Goal: Task Accomplishment & Management: Use online tool/utility

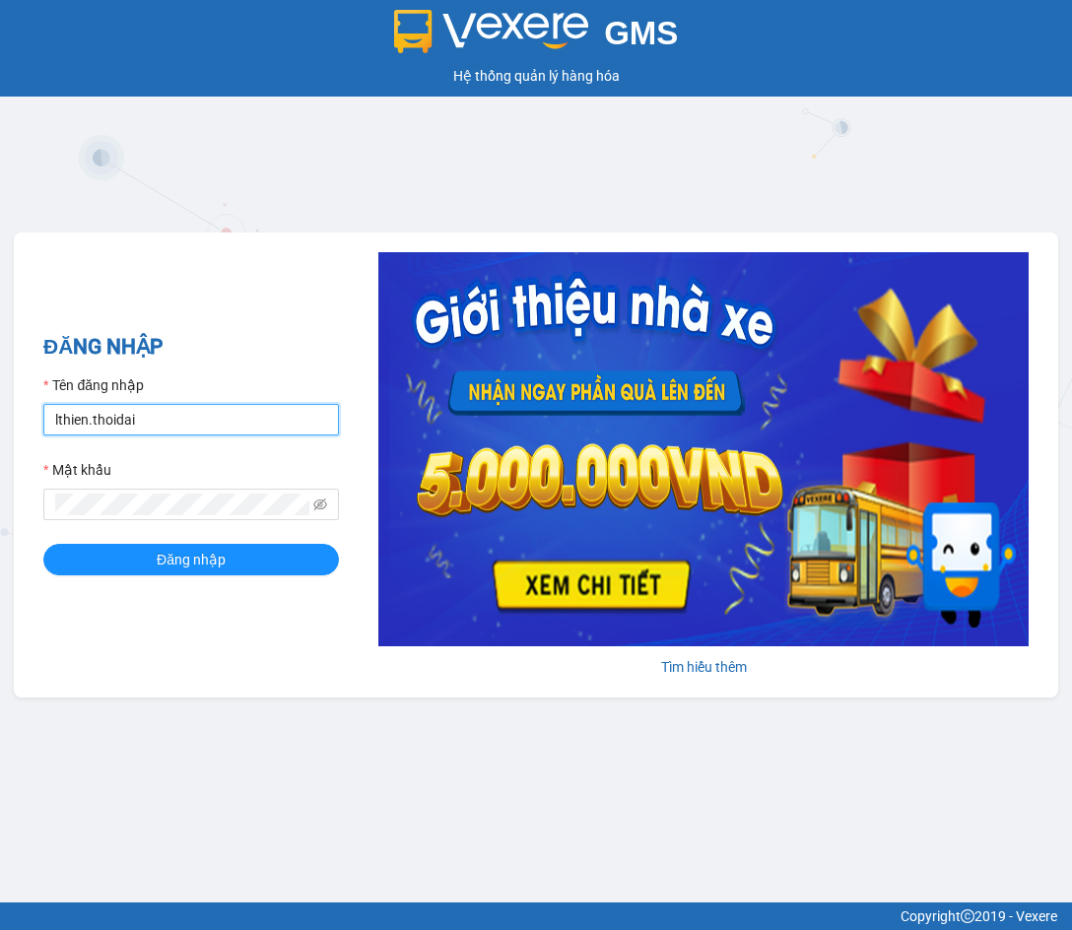
click at [222, 422] on input "lthien.thoidai" at bounding box center [191, 420] width 296 height 32
type input "dtchinh.thoidai"
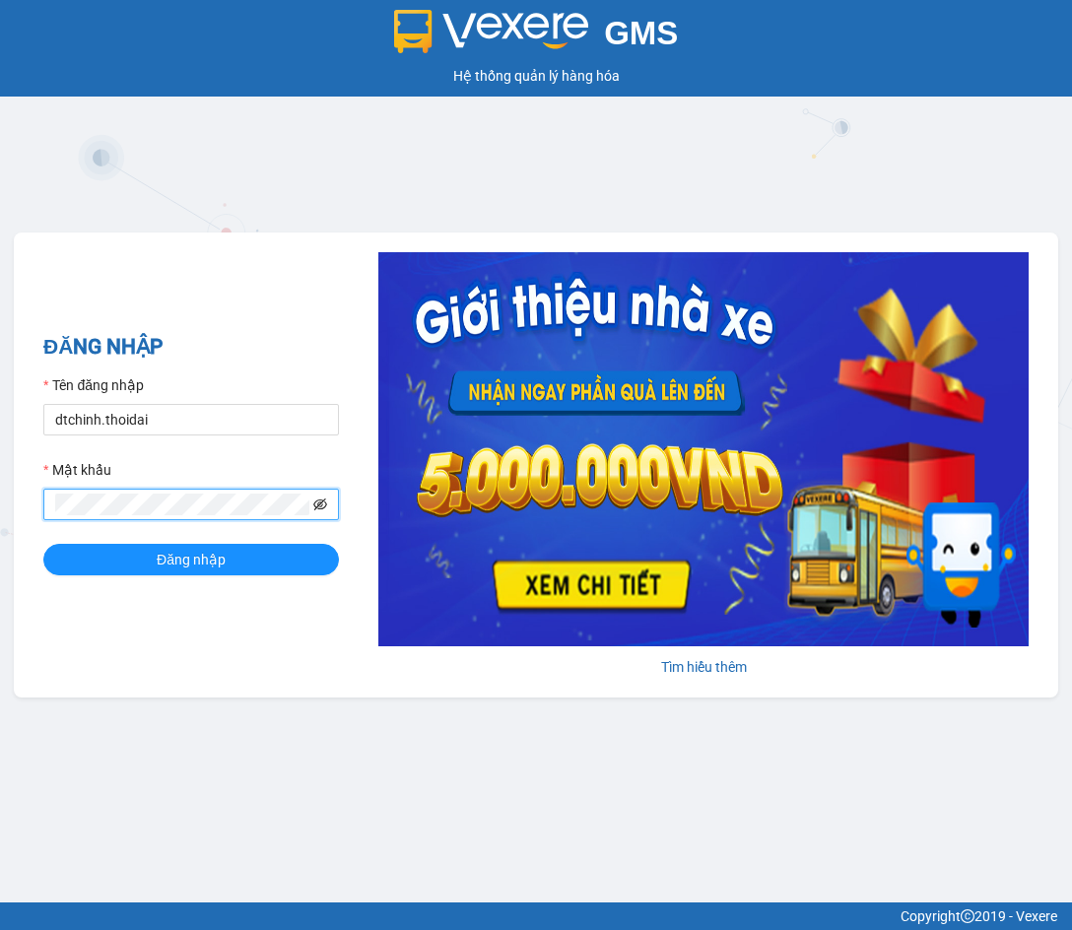
click at [318, 499] on icon "eye-invisible" at bounding box center [320, 504] width 14 height 12
click at [259, 556] on button "Đăng nhập" at bounding box center [191, 560] width 296 height 32
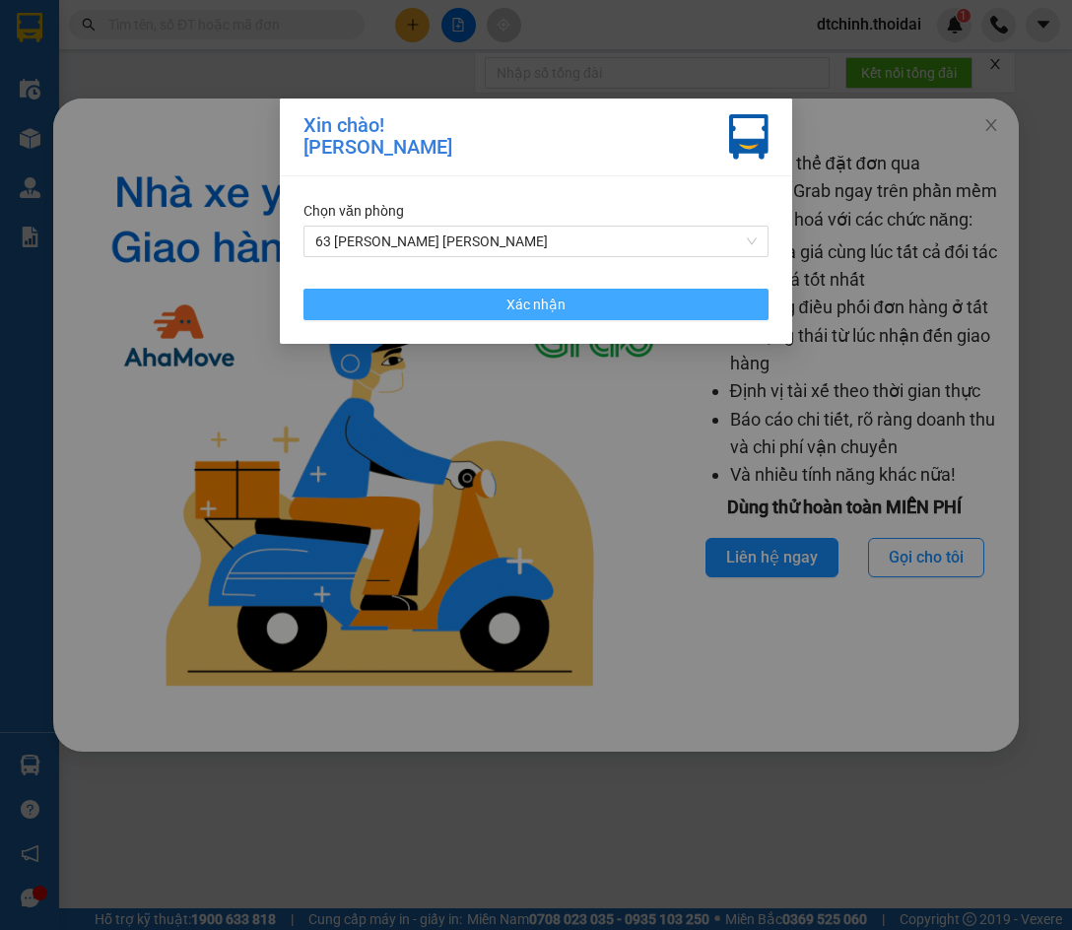
click at [566, 309] on button "Xác nhận" at bounding box center [535, 305] width 465 height 32
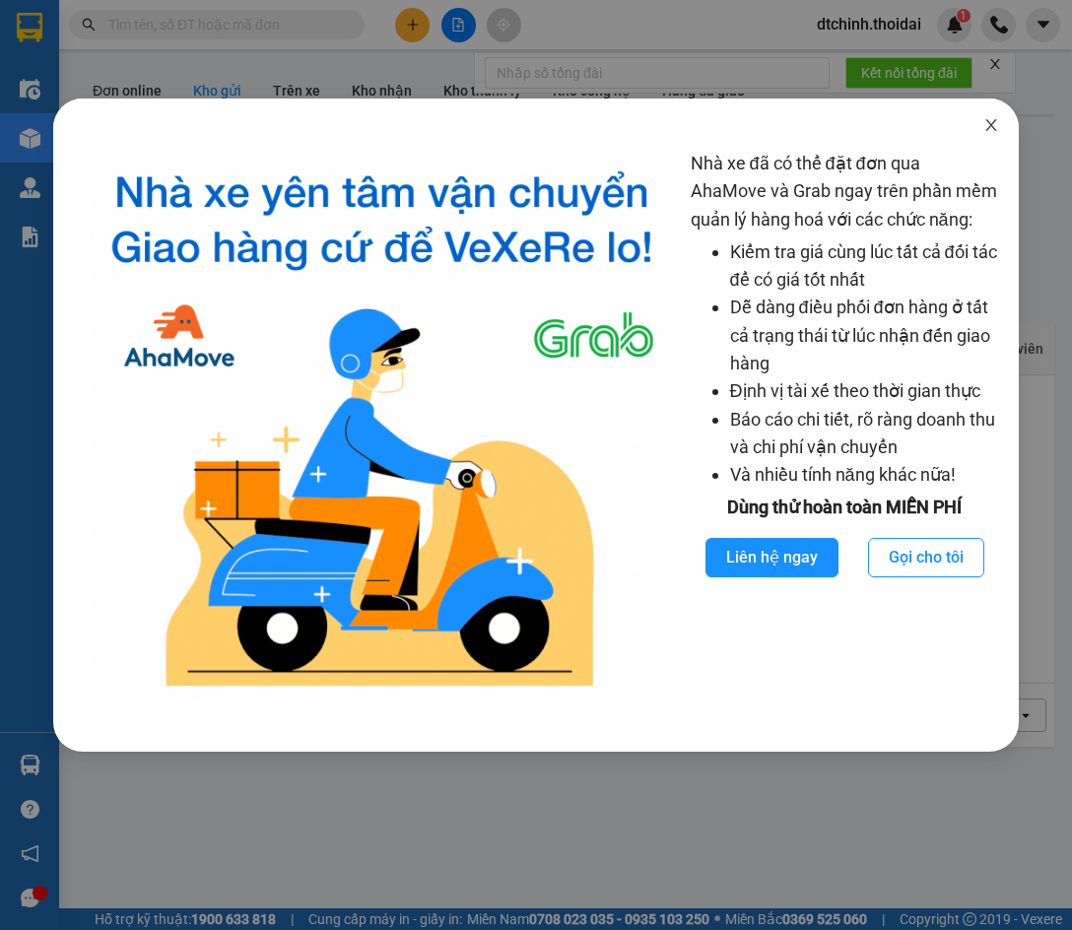
click at [982, 115] on span "Close" at bounding box center [990, 126] width 55 height 55
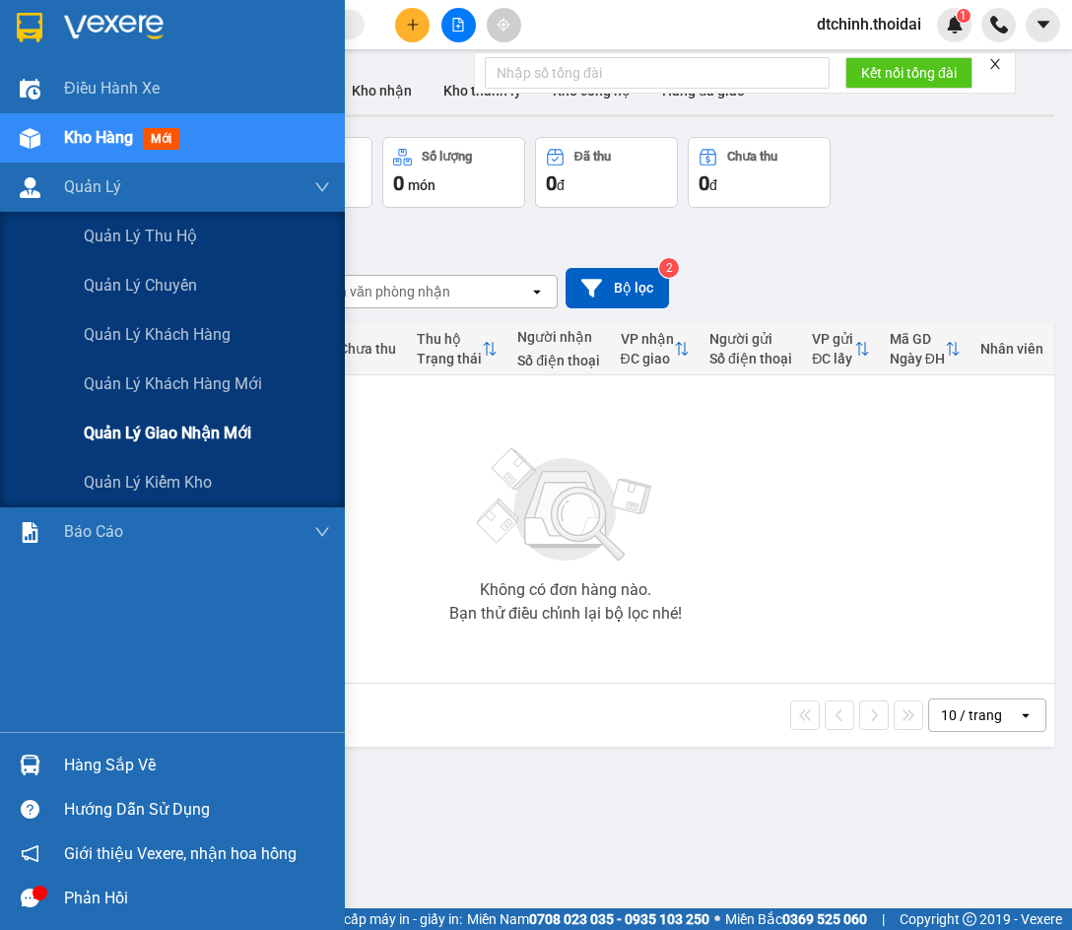
click at [137, 428] on span "Quản lý giao nhận mới" at bounding box center [167, 433] width 167 height 25
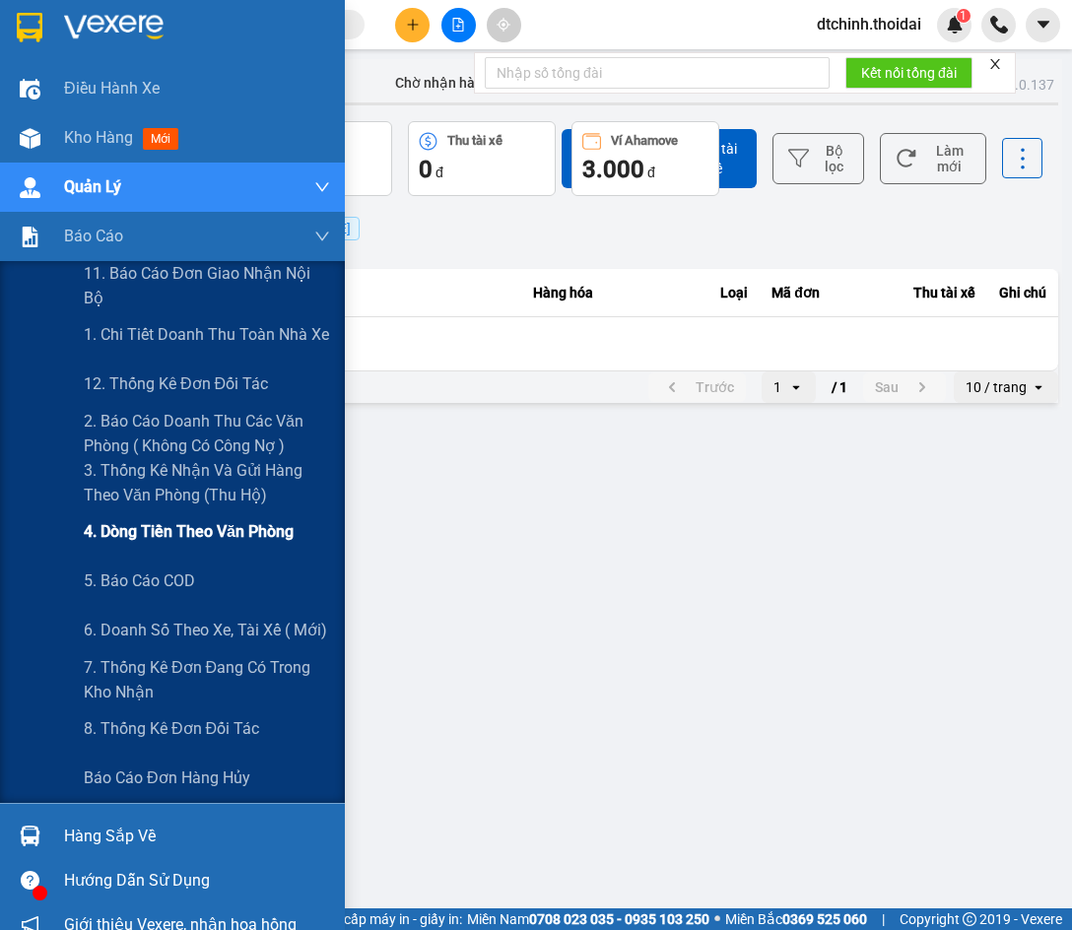
click at [143, 519] on div "4. Dòng tiền theo văn phòng" at bounding box center [207, 531] width 246 height 49
